Goal: Task Accomplishment & Management: Use online tool/utility

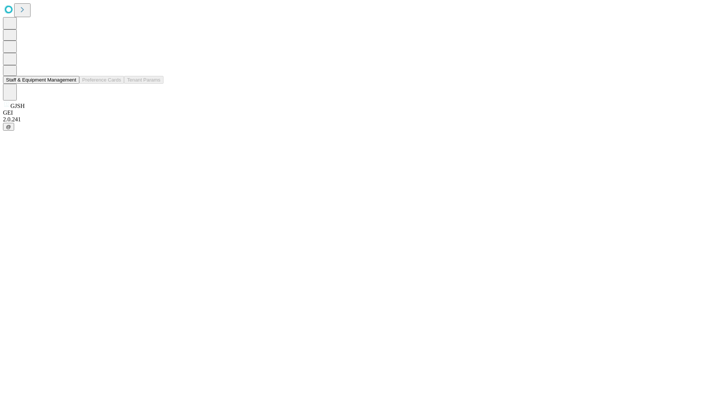
click at [71, 84] on button "Staff & Equipment Management" at bounding box center [41, 80] width 76 height 8
